Goal: Find specific page/section: Find specific page/section

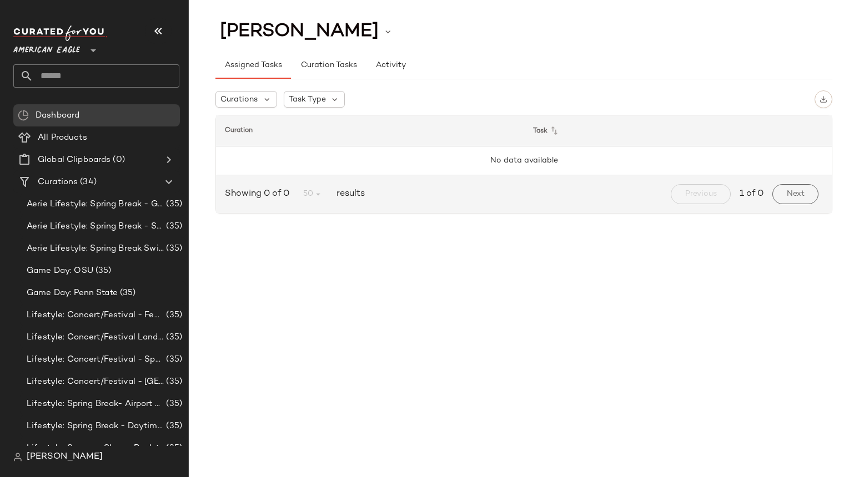
click at [51, 49] on span "American Eagle" at bounding box center [46, 48] width 67 height 20
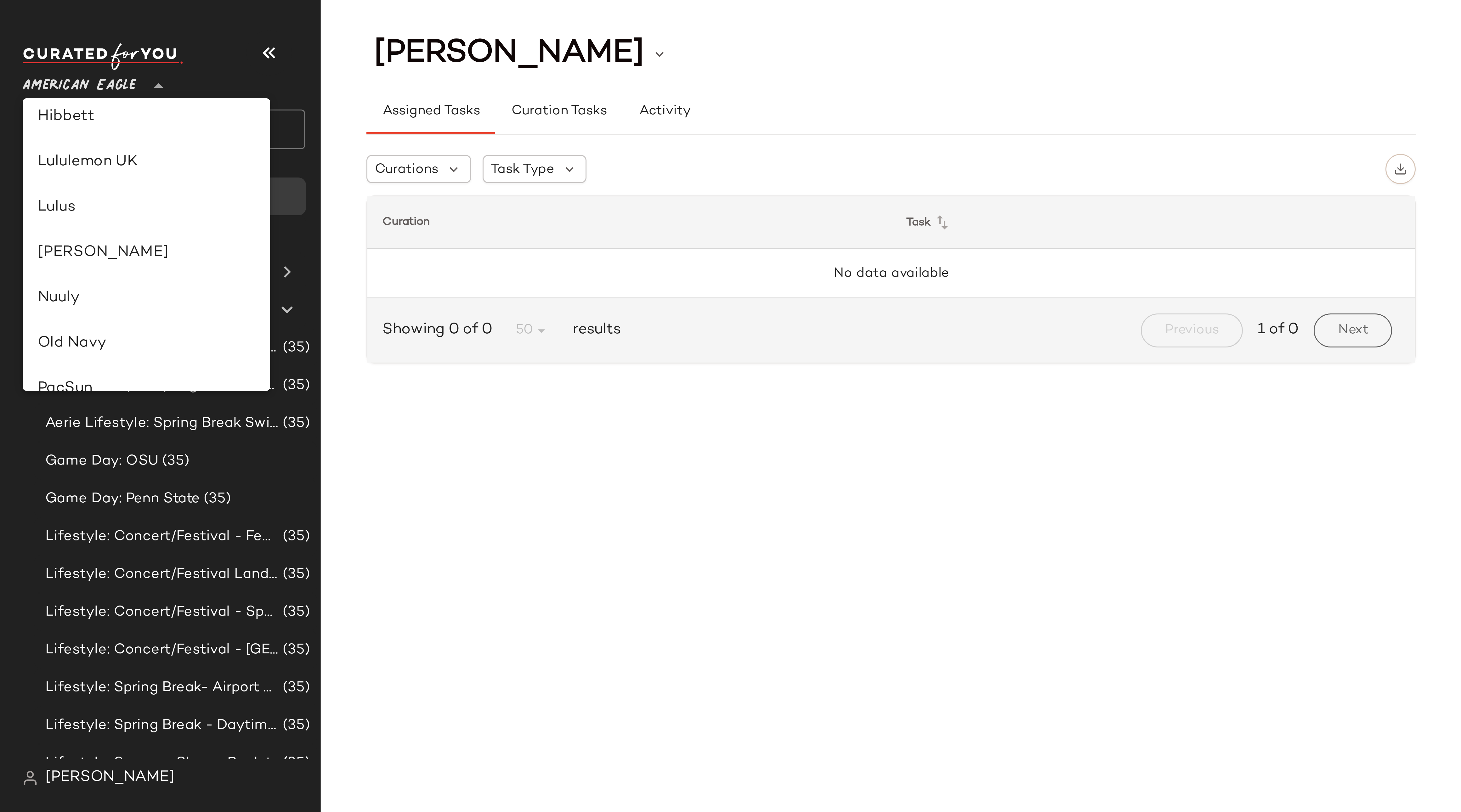
scroll to position [212, 0]
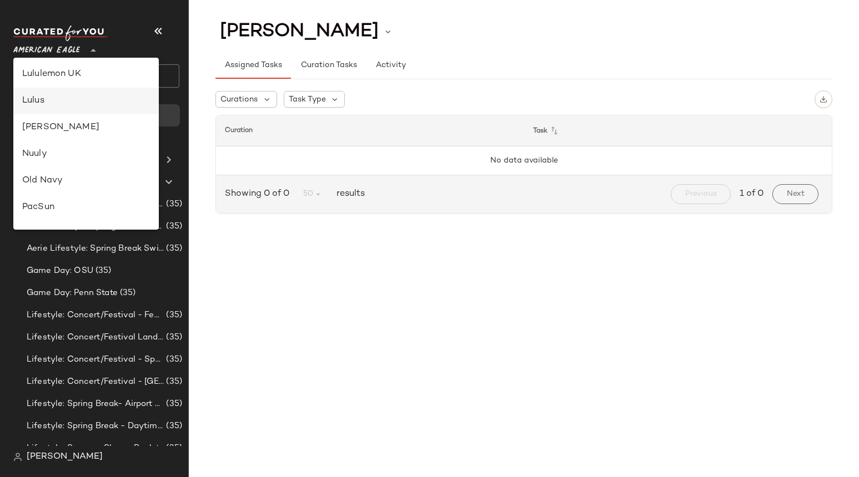
click at [62, 105] on div "Lulus" at bounding box center [86, 100] width 128 height 13
type input "**"
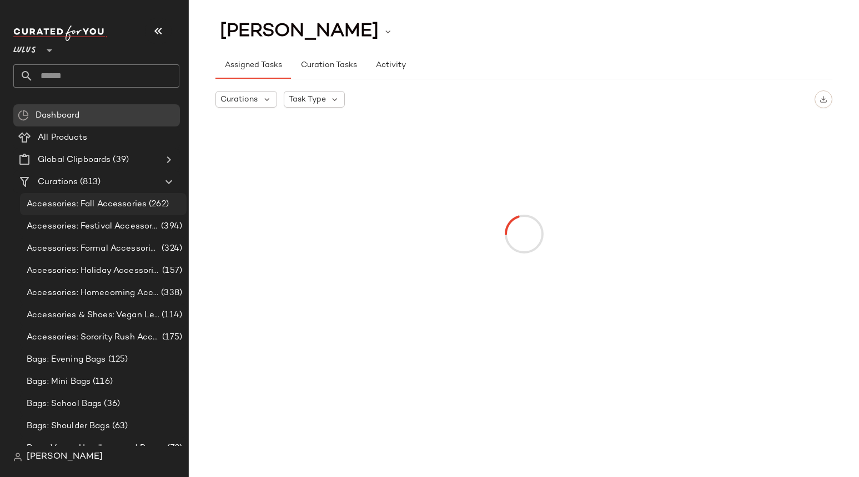
click at [117, 209] on span "Accessories: Fall Accessories" at bounding box center [87, 204] width 120 height 13
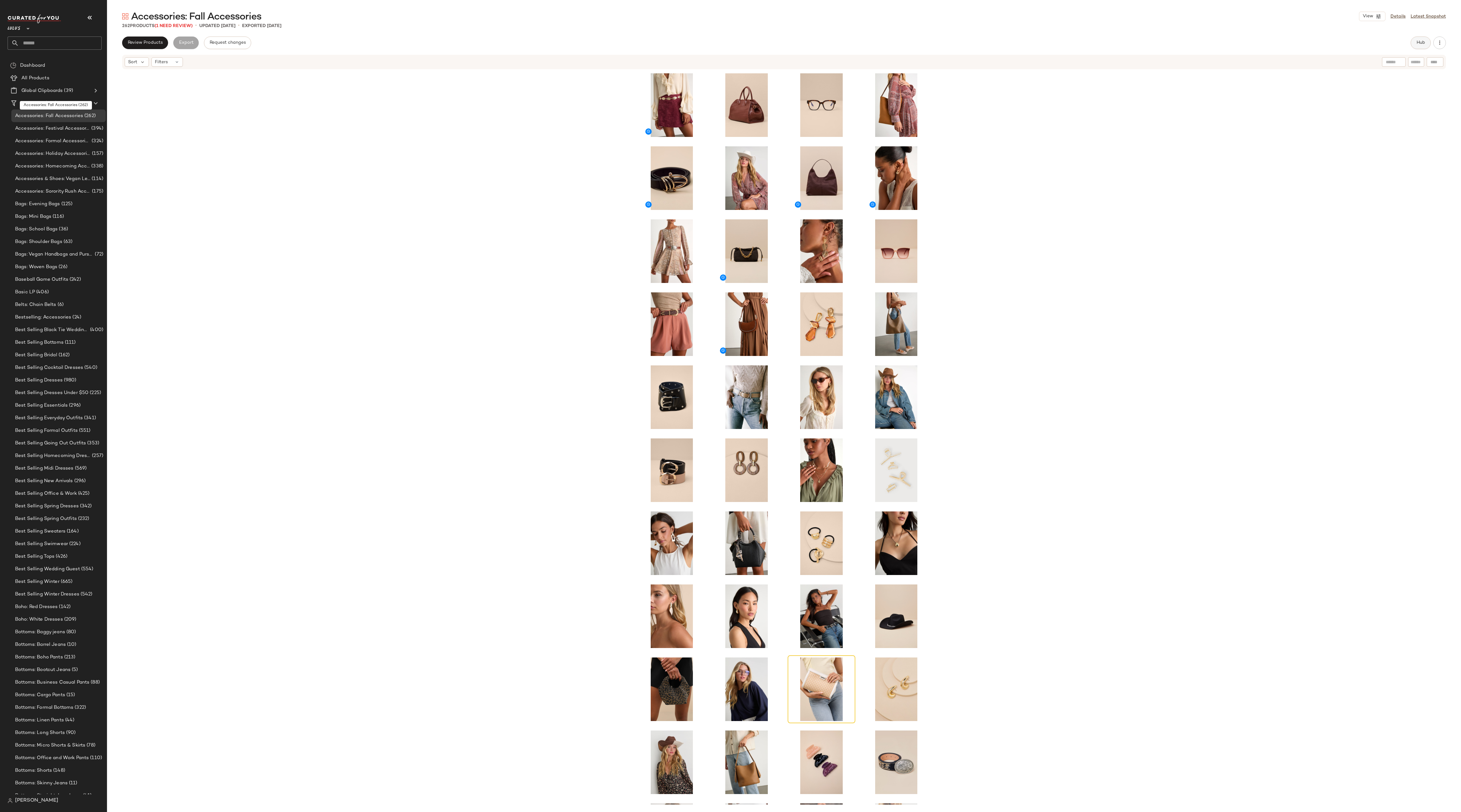
click at [487, 45] on button "Hub" at bounding box center [1421, 43] width 20 height 12
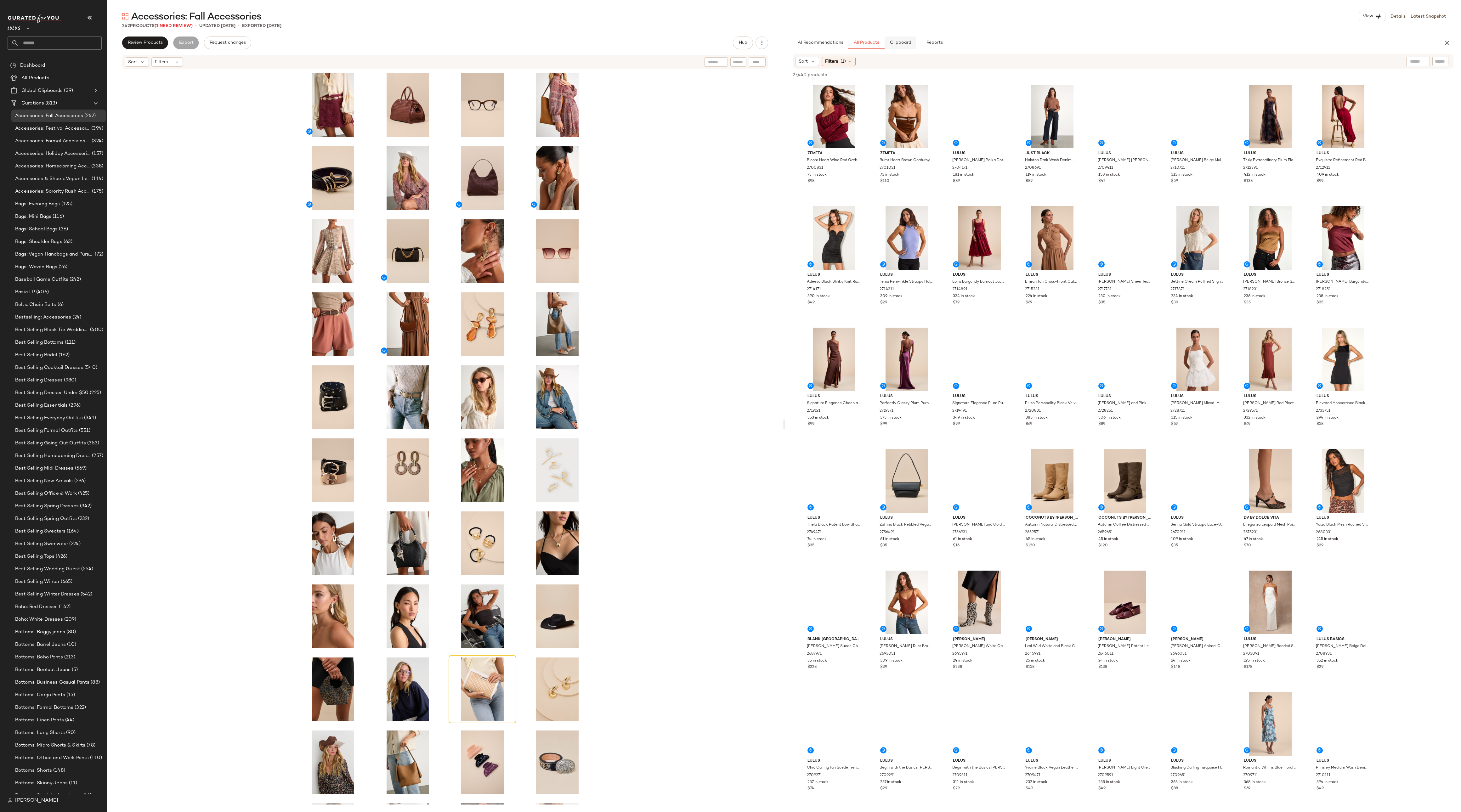
click at [487, 38] on button "Clipboard" at bounding box center [901, 43] width 32 height 12
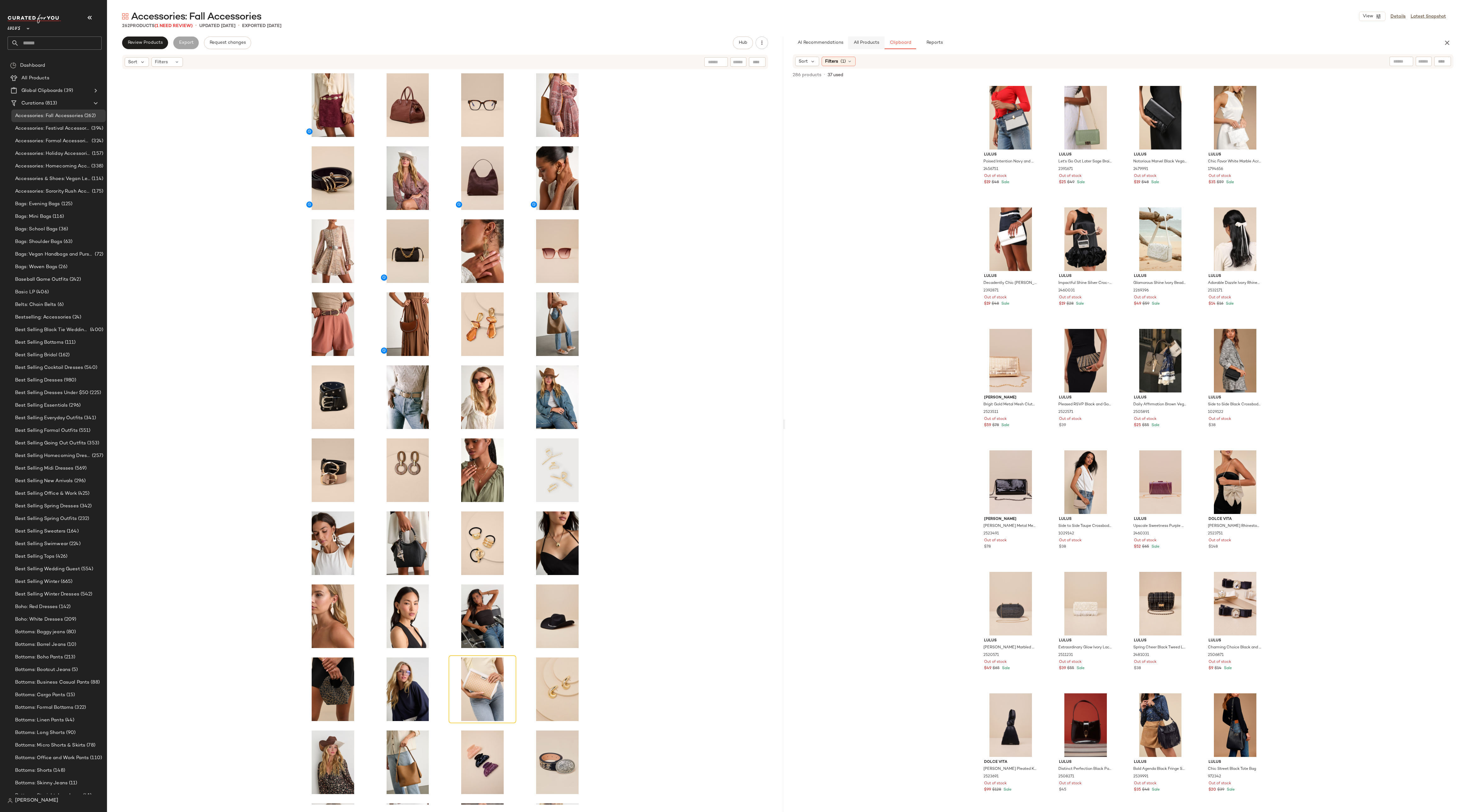
click at [487, 41] on span "All Products" at bounding box center [866, 43] width 26 height 5
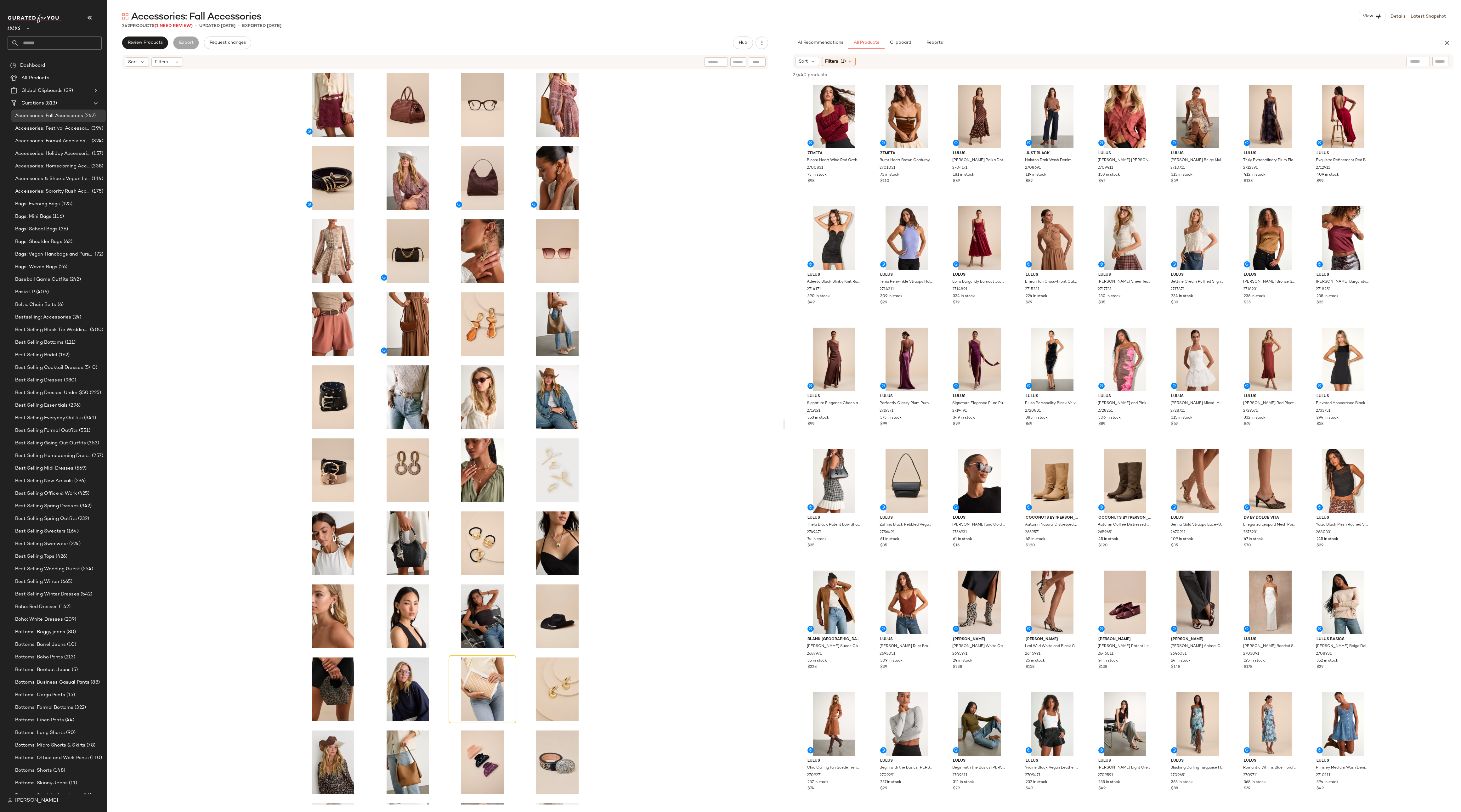
click at [487, 270] on div at bounding box center [445, 437] width 676 height 734
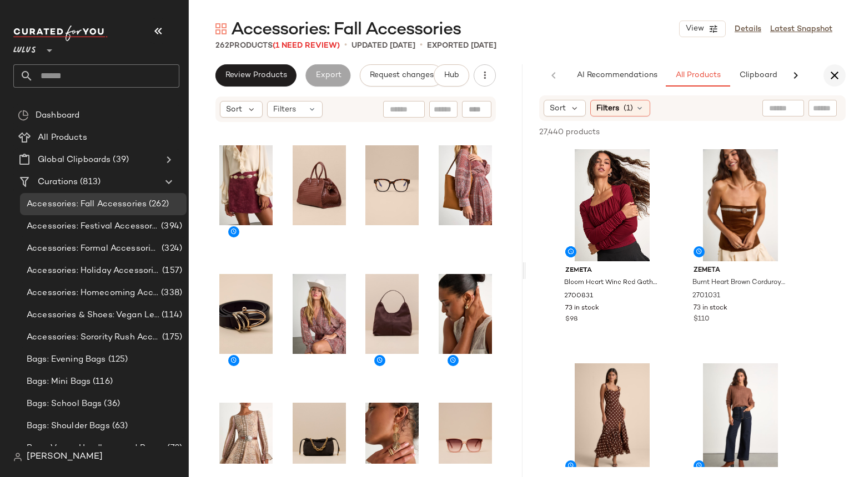
click at [828, 74] on icon "button" at bounding box center [834, 75] width 13 height 13
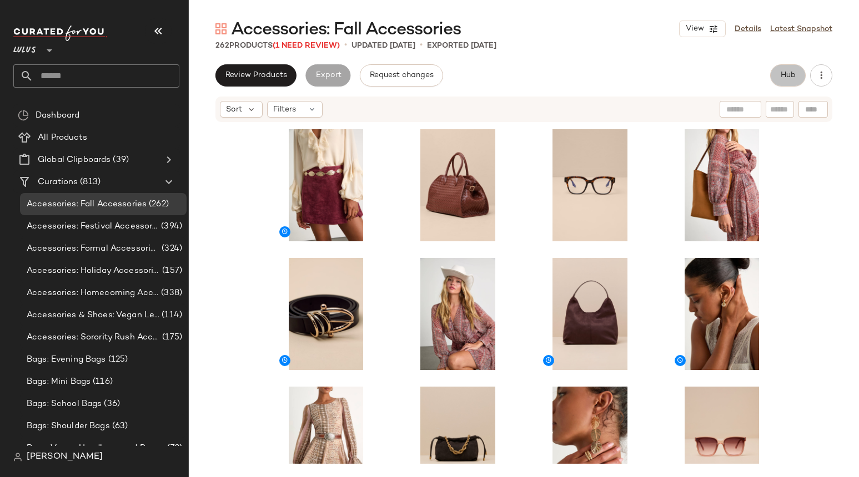
click at [789, 71] on span "Hub" at bounding box center [788, 75] width 16 height 9
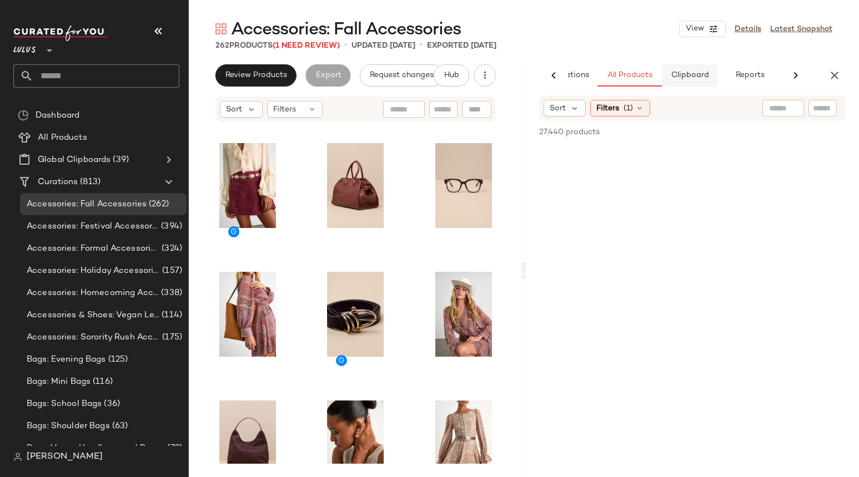
scroll to position [0, 68]
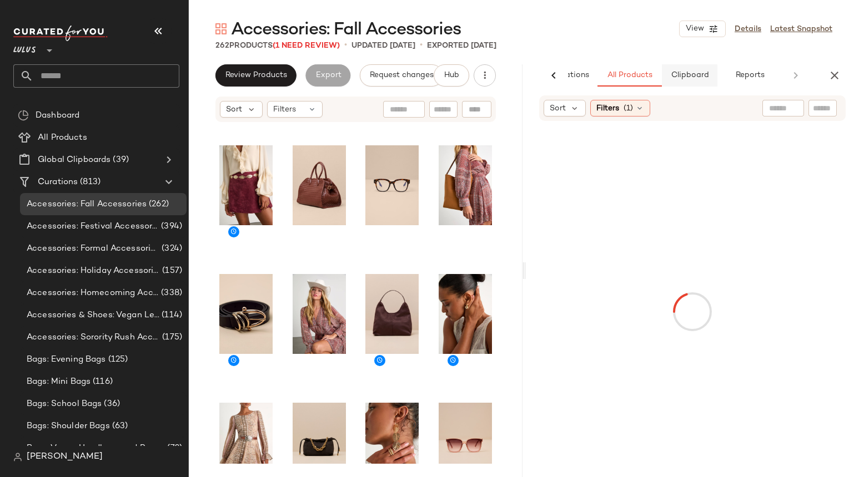
click at [697, 78] on span "Clipboard" at bounding box center [689, 75] width 38 height 9
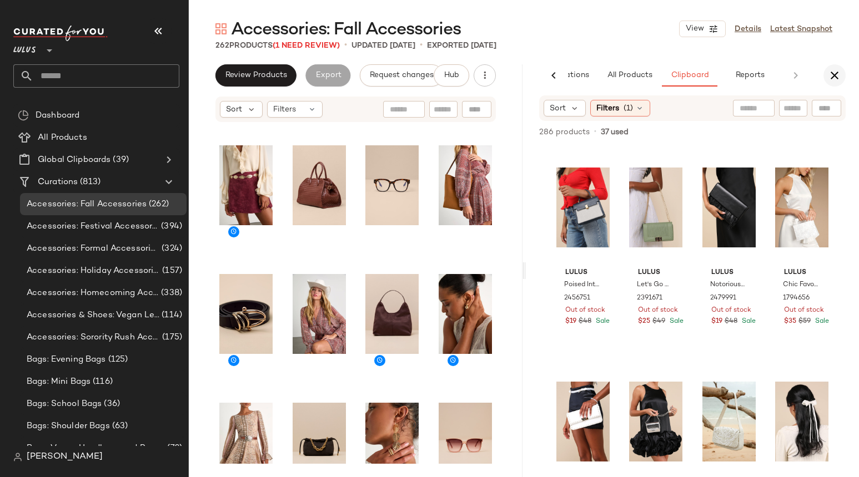
click at [832, 72] on icon "button" at bounding box center [834, 75] width 13 height 13
